Goal: Navigation & Orientation: Find specific page/section

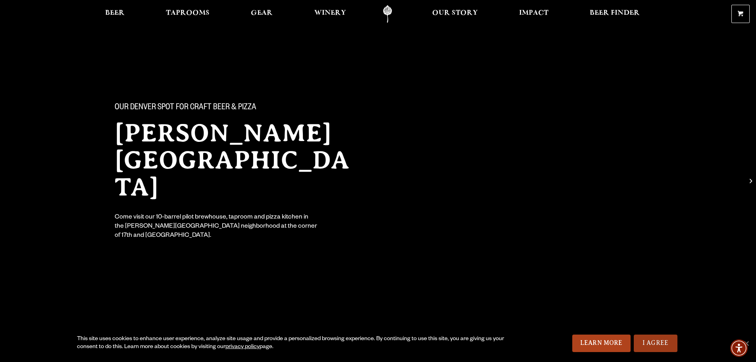
click at [649, 341] on link "I Agree" at bounding box center [656, 342] width 44 height 17
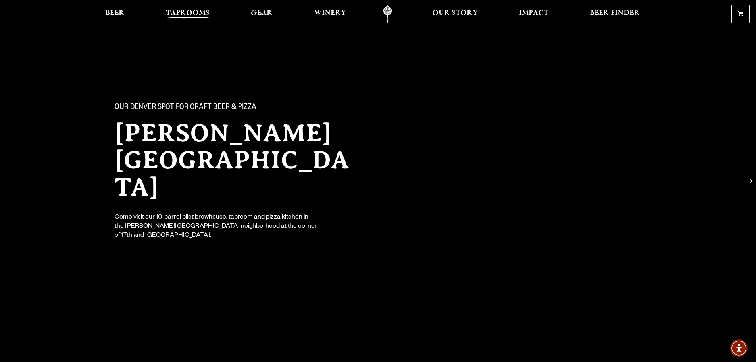
click at [185, 14] on span "Taprooms" at bounding box center [188, 13] width 44 height 6
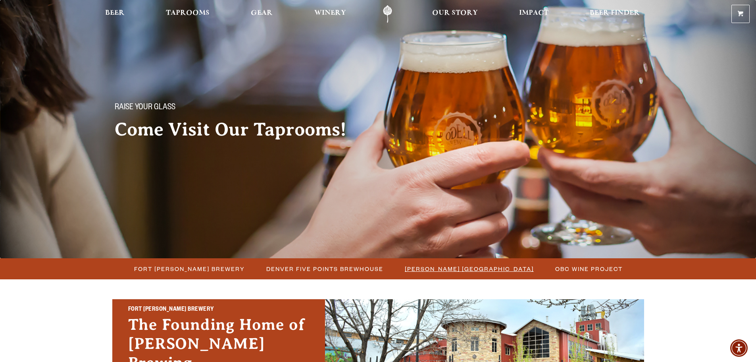
click at [435, 271] on span "[PERSON_NAME] [GEOGRAPHIC_DATA]" at bounding box center [469, 269] width 129 height 12
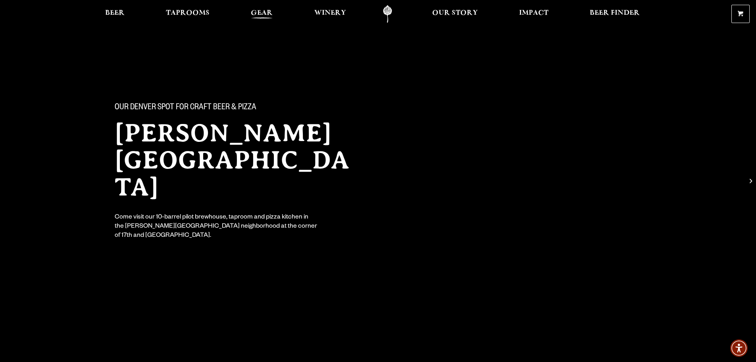
click at [256, 15] on span "Gear" at bounding box center [262, 13] width 22 height 6
